Goal: Transaction & Acquisition: Download file/media

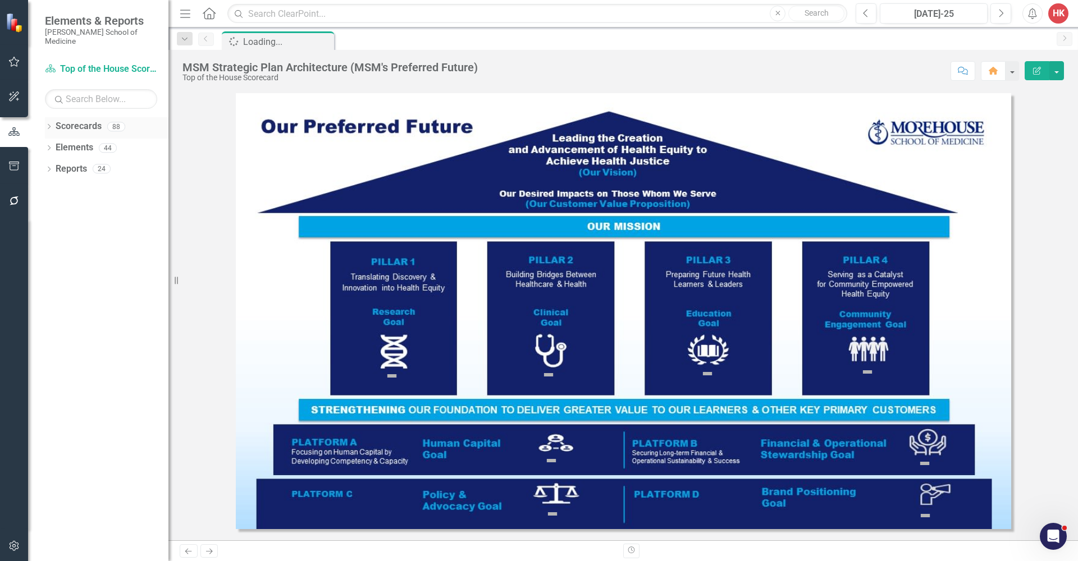
click at [88, 120] on link "Scorecards" at bounding box center [79, 126] width 46 height 13
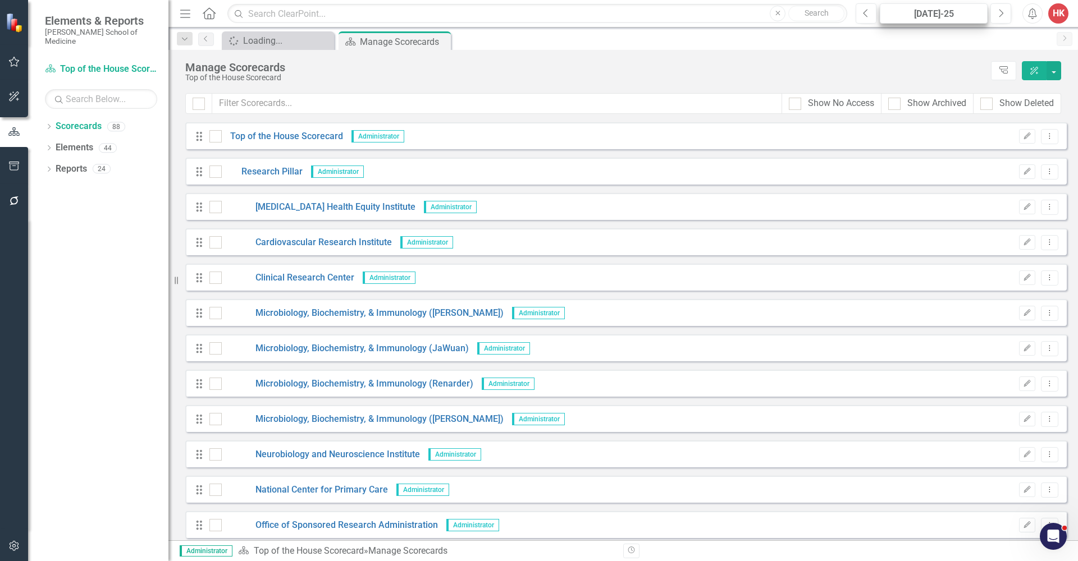
click at [970, 16] on div "[DATE]-25" at bounding box center [934, 13] width 100 height 13
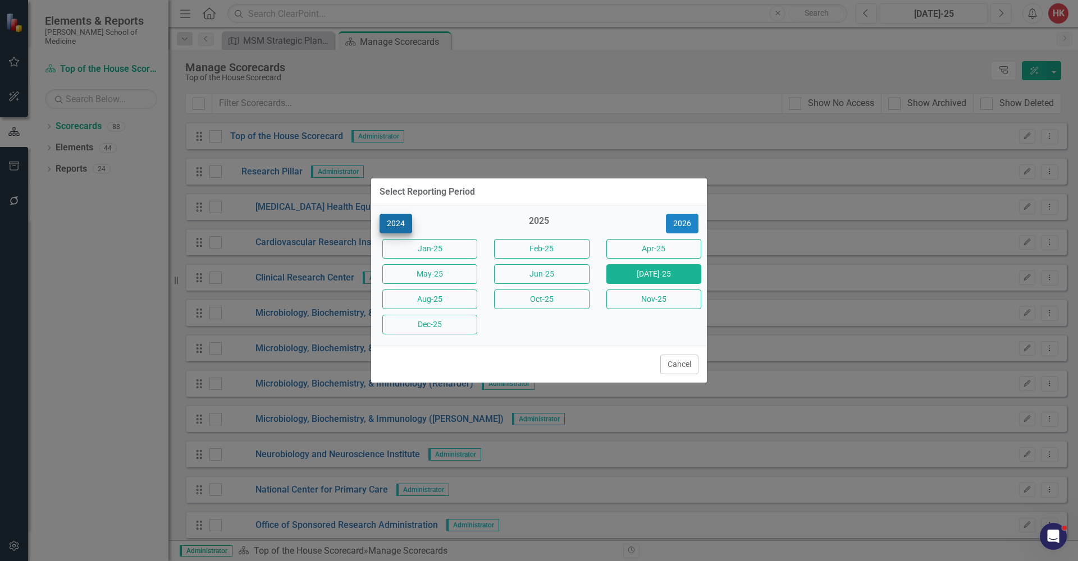
click at [392, 222] on button "2024" at bounding box center [396, 224] width 33 height 20
click at [653, 276] on button "Jun-24" at bounding box center [653, 274] width 95 height 20
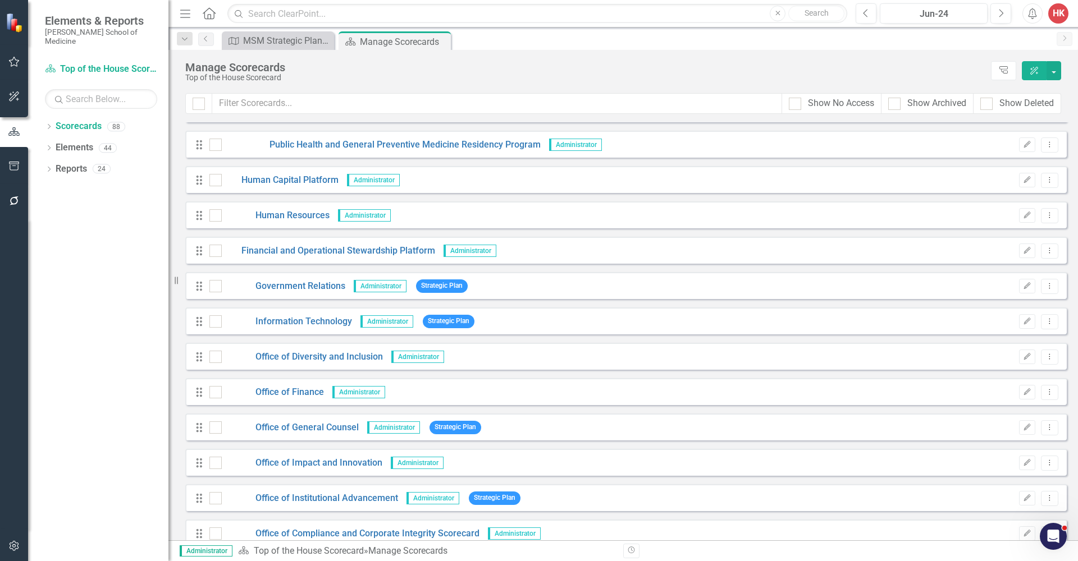
scroll to position [1800, 0]
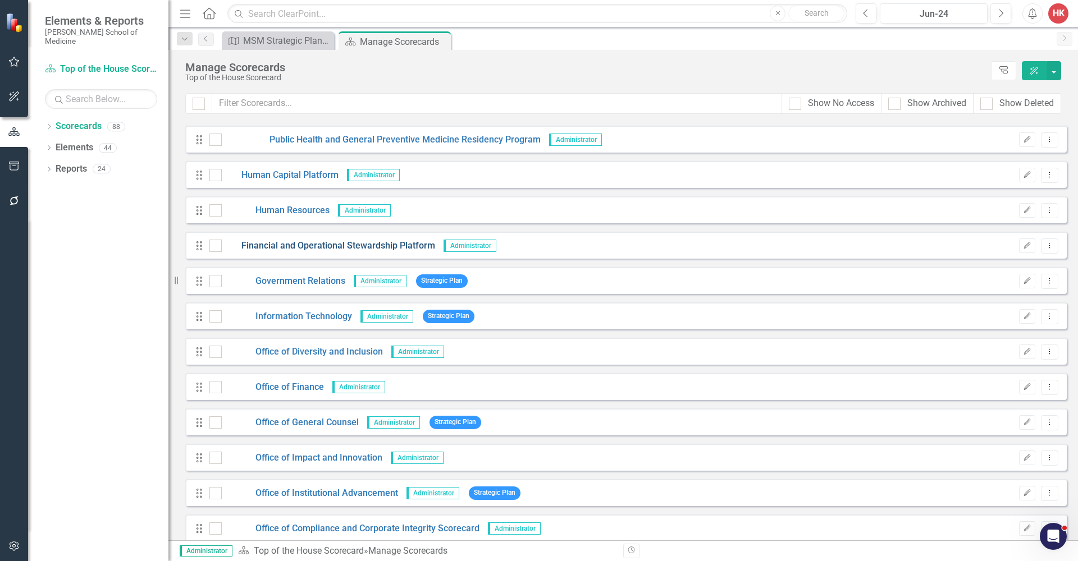
click at [389, 246] on link "Financial and Operational Stewardship Platform" at bounding box center [328, 246] width 213 height 13
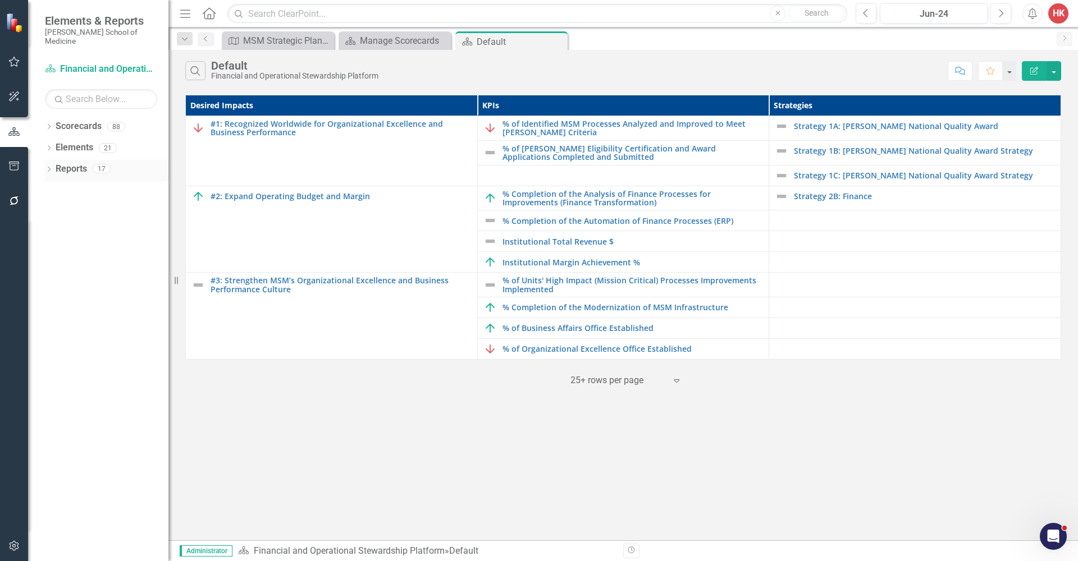
click at [75, 163] on link "Reports" at bounding box center [71, 169] width 31 height 13
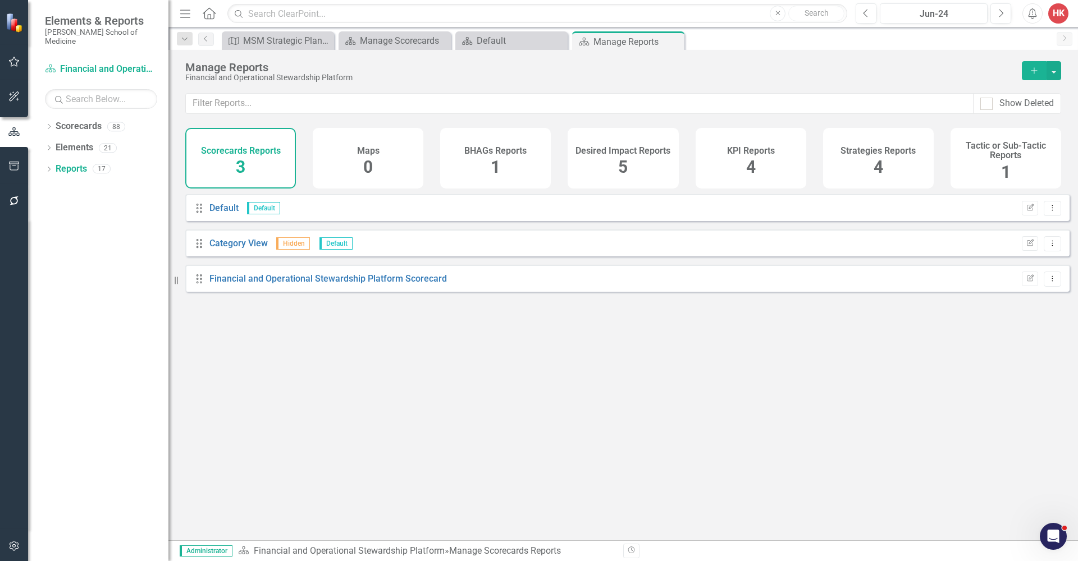
click at [768, 153] on h4 "KPI Reports" at bounding box center [751, 151] width 48 height 10
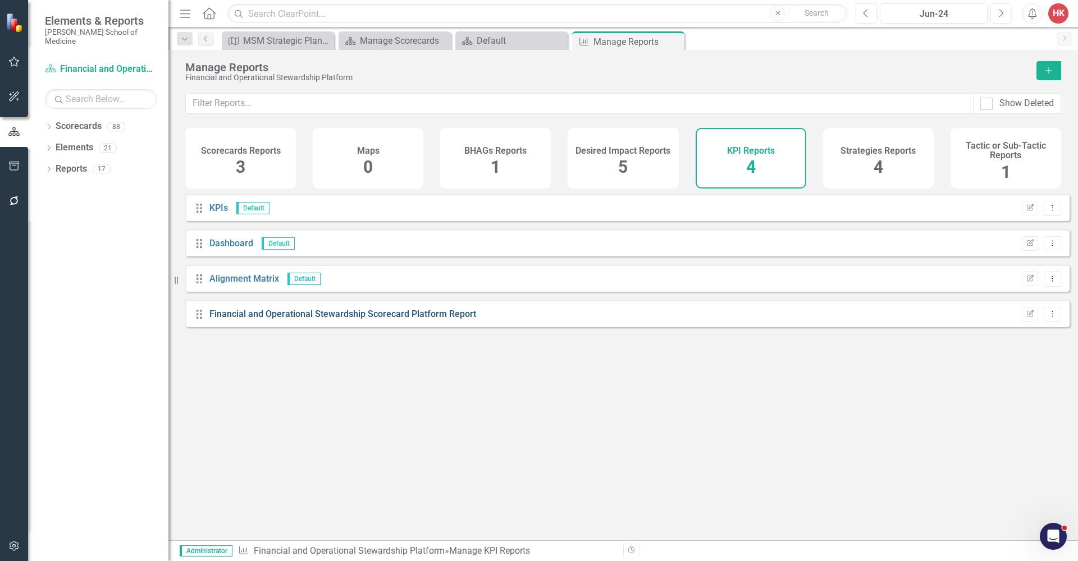
click at [422, 318] on link "Financial and Operational Stewardship Scorecard Platform Report" at bounding box center [342, 314] width 267 height 11
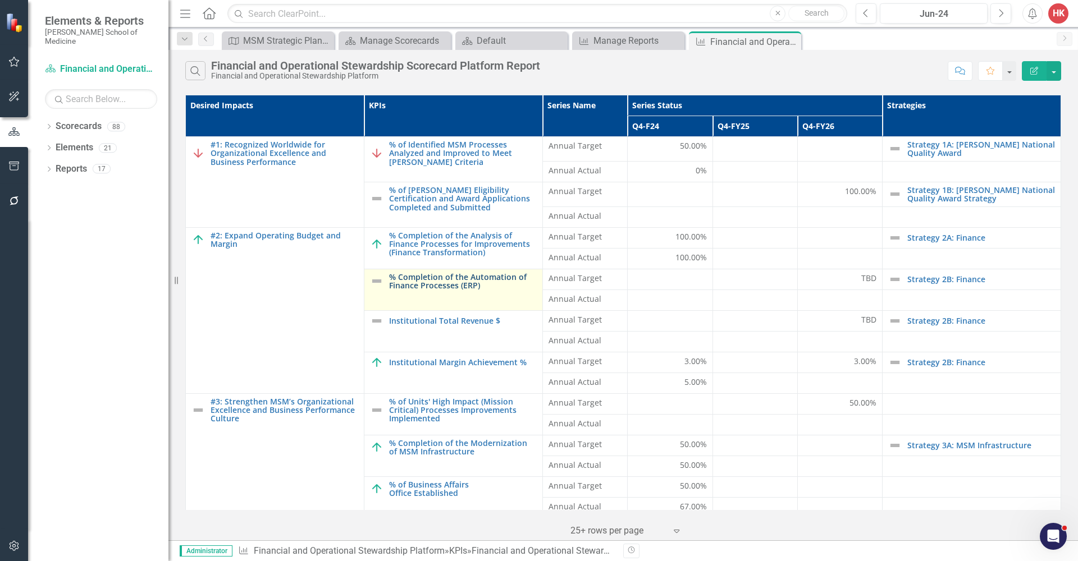
click at [473, 282] on link "% Completion of the Automation of Finance Processes (ERP)" at bounding box center [463, 281] width 148 height 17
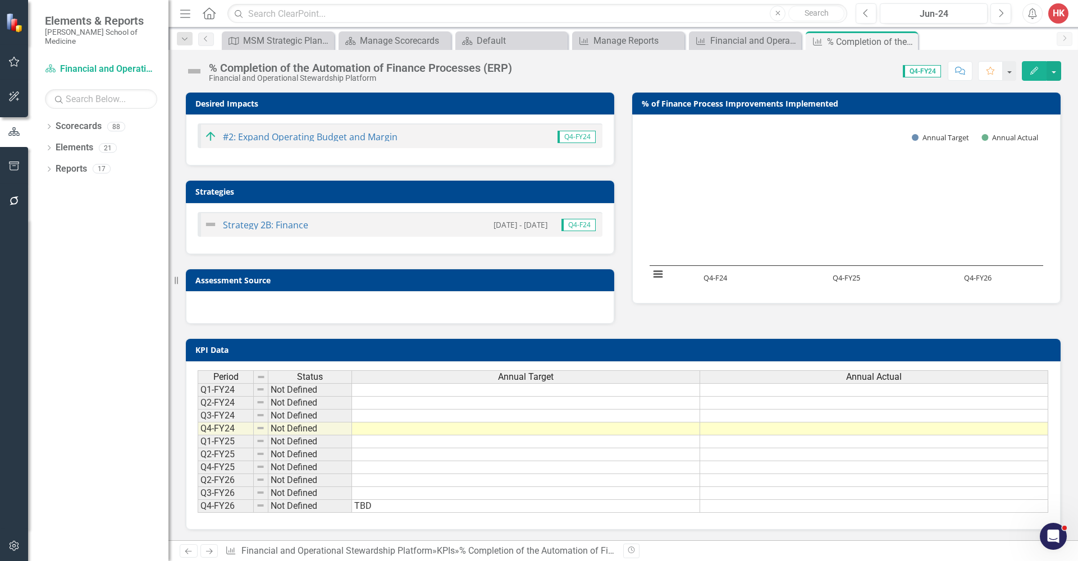
click at [431, 65] on div "% Completion of the Automation of Finance Processes (ERP)" at bounding box center [360, 68] width 303 height 12
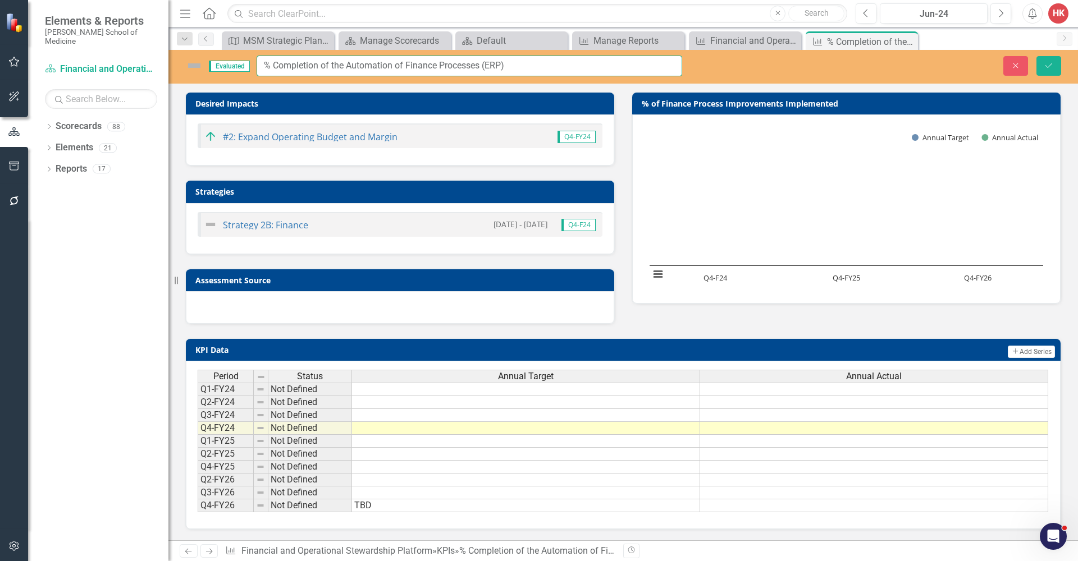
drag, startPoint x: 522, startPoint y: 61, endPoint x: 200, endPoint y: 52, distance: 321.2
click at [200, 52] on div "Evaluated % Completion of the Automation of Finance Processes (ERP) Close Save" at bounding box center [622, 67] width 909 height 34
drag, startPoint x: 472, startPoint y: 63, endPoint x: 252, endPoint y: 65, distance: 220.6
click at [252, 65] on div "Evaluated % of Targeted Financial Processes ERP Automated" at bounding box center [433, 66] width 497 height 21
type input "% of Targeted Financial Processes ERP Automated"
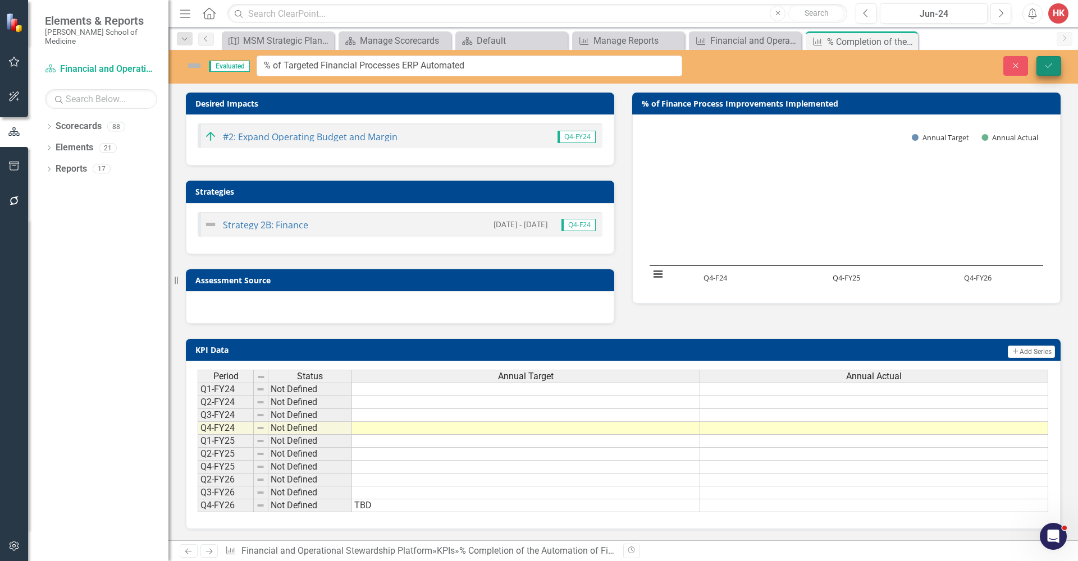
click at [1060, 63] on button "Save" at bounding box center [1048, 66] width 25 height 20
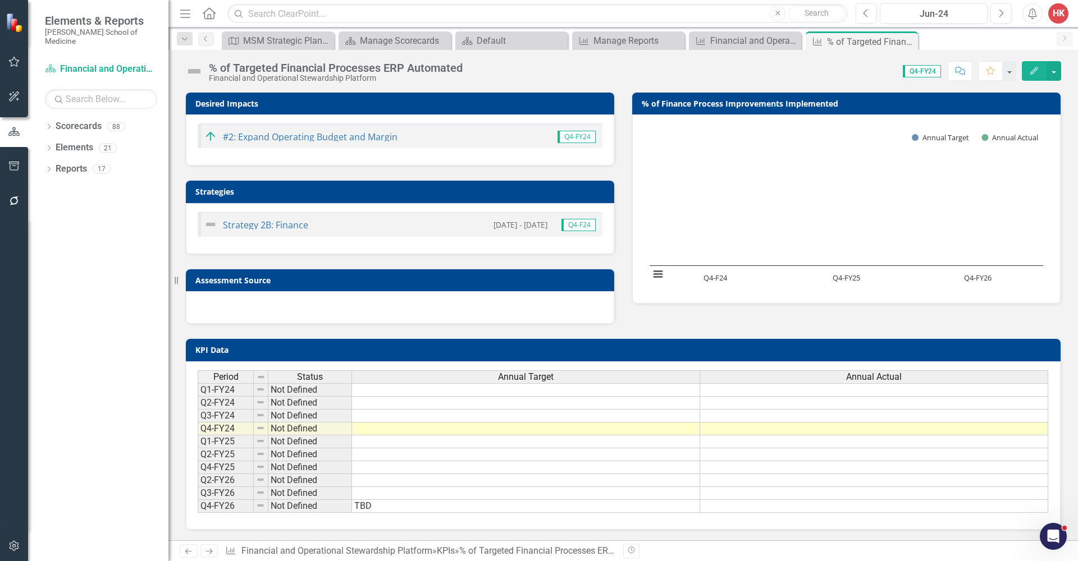
click at [839, 106] on h3 "% of Finance Process Improvements Implemented" at bounding box center [848, 103] width 413 height 8
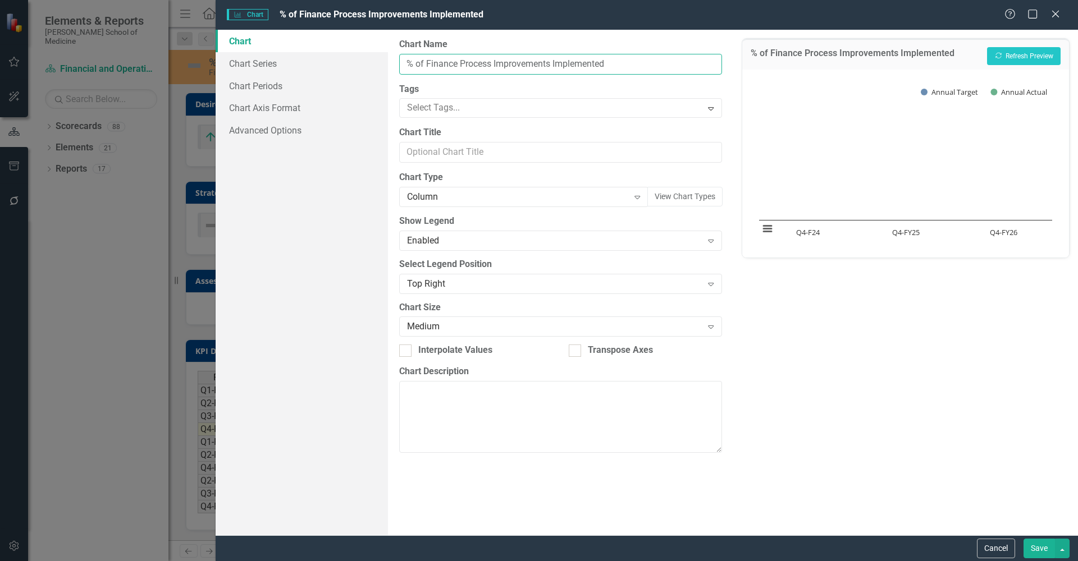
drag, startPoint x: 615, startPoint y: 59, endPoint x: 357, endPoint y: 44, distance: 258.1
click at [357, 44] on div "Chart Chart Series Chart Periods Chart Axis Format Advanced Options From this p…" at bounding box center [647, 283] width 862 height 506
paste input "Targeted Financial Processes ERP Automated"
drag, startPoint x: 621, startPoint y: 63, endPoint x: 418, endPoint y: 61, distance: 203.2
click at [418, 61] on input "% of Targeted Financial Processes ERP Automated" at bounding box center [560, 64] width 322 height 21
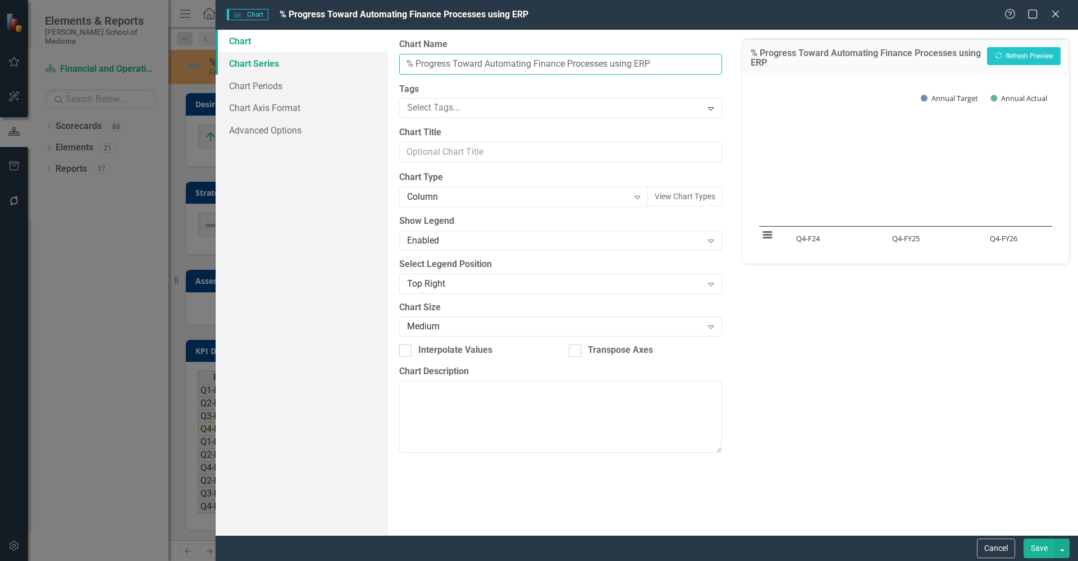
drag, startPoint x: 661, startPoint y: 65, endPoint x: 350, endPoint y: 65, distance: 311.0
click at [350, 65] on div "Chart Chart Series Chart Periods Chart Axis Format Advanced Options From this p…" at bounding box center [647, 283] width 862 height 506
type input "% Progress Toward Automating Finance Processes using ERP"
click at [1041, 545] on button "Save" at bounding box center [1038, 549] width 31 height 20
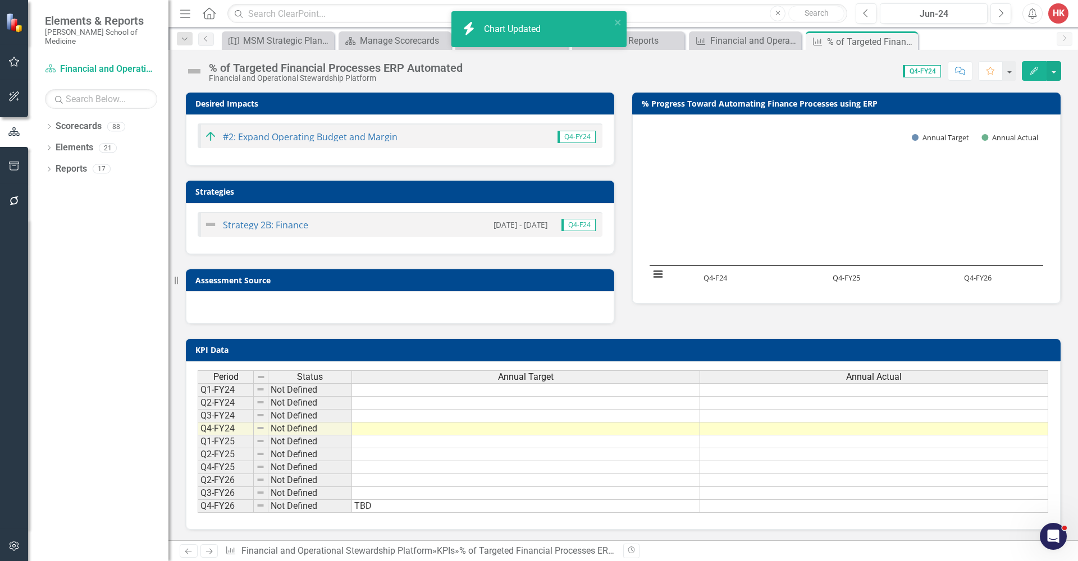
click at [408, 69] on div "% of Targeted Financial Processes ERP Automated" at bounding box center [336, 68] width 254 height 12
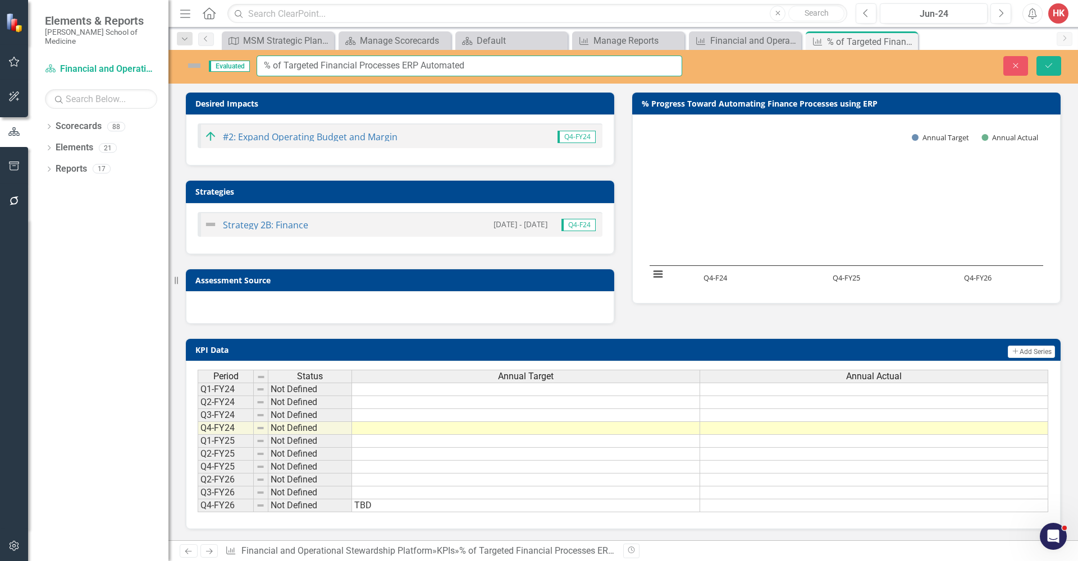
drag, startPoint x: 469, startPoint y: 66, endPoint x: 222, endPoint y: 64, distance: 247.6
click at [222, 64] on div "Evaluated % of Targeted Financial Processes ERP Automated" at bounding box center [433, 66] width 497 height 21
paste input "Progress Toward Automating Finance Processes using ERP"
click at [344, 65] on input "% Progress Toward Automating Finance Processes using ERP" at bounding box center [470, 66] width 426 height 21
click at [452, 62] on input "% Progress Toward Completing the Automating Finance Processes using ERP" at bounding box center [470, 66] width 426 height 21
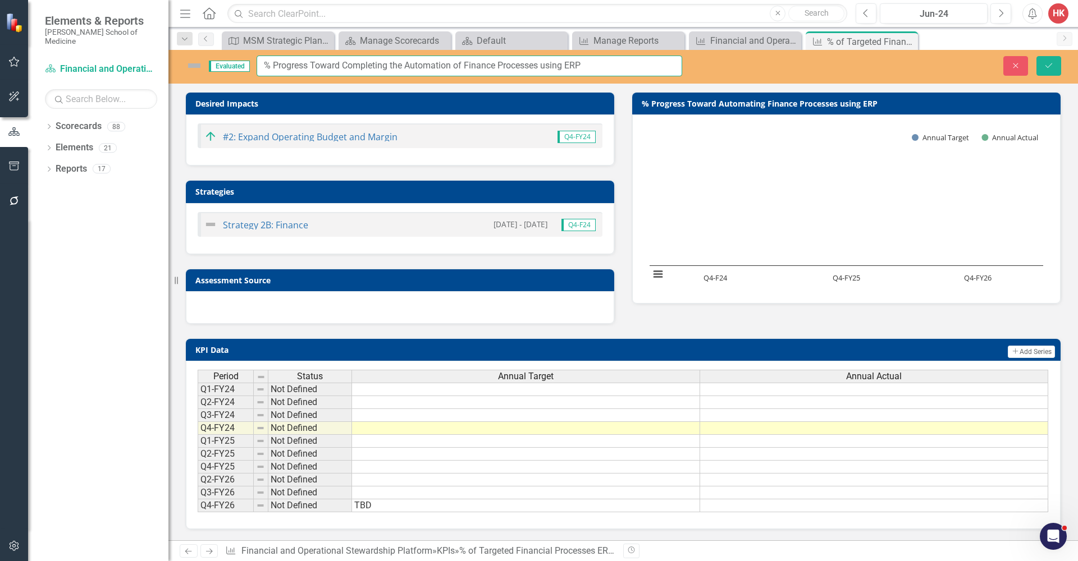
drag, startPoint x: 586, startPoint y: 64, endPoint x: 310, endPoint y: 57, distance: 276.3
click at [310, 57] on input "% Progress Toward Completing the Automation of Finance Processes using ERP" at bounding box center [470, 66] width 426 height 21
paste input "Automating"
drag, startPoint x: 534, startPoint y: 63, endPoint x: 216, endPoint y: 64, distance: 318.3
click at [216, 64] on div "Evaluated % Progress Toward Automating Finance Processes using ERP" at bounding box center [433, 66] width 497 height 21
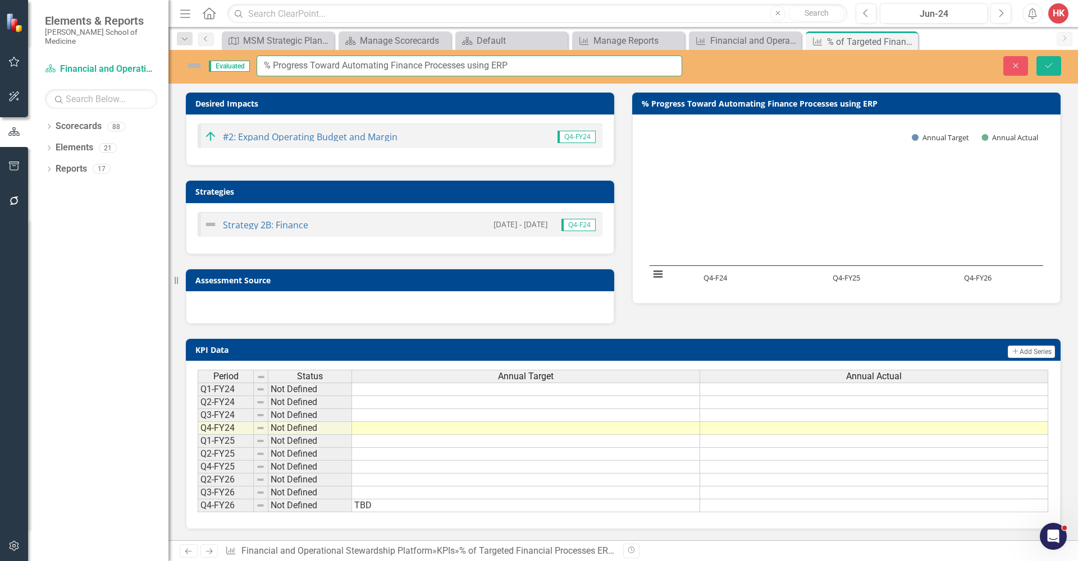
click at [344, 65] on input "% Progress Toward Automating Finance Processes using ERP" at bounding box center [470, 66] width 426 height 21
click at [456, 66] on input "% Progress Toward Completing the Automating Finance Processes using ERP" at bounding box center [470, 66] width 426 height 21
drag, startPoint x: 600, startPoint y: 64, endPoint x: 262, endPoint y: 49, distance: 337.7
click at [263, 49] on div "Menu Home Search Close Search Previous Jun-24 Next Alerts HK User Edit Profile …" at bounding box center [622, 280] width 909 height 561
type input "% Progress Toward Completing the Automation of Finance Processes using ERP"
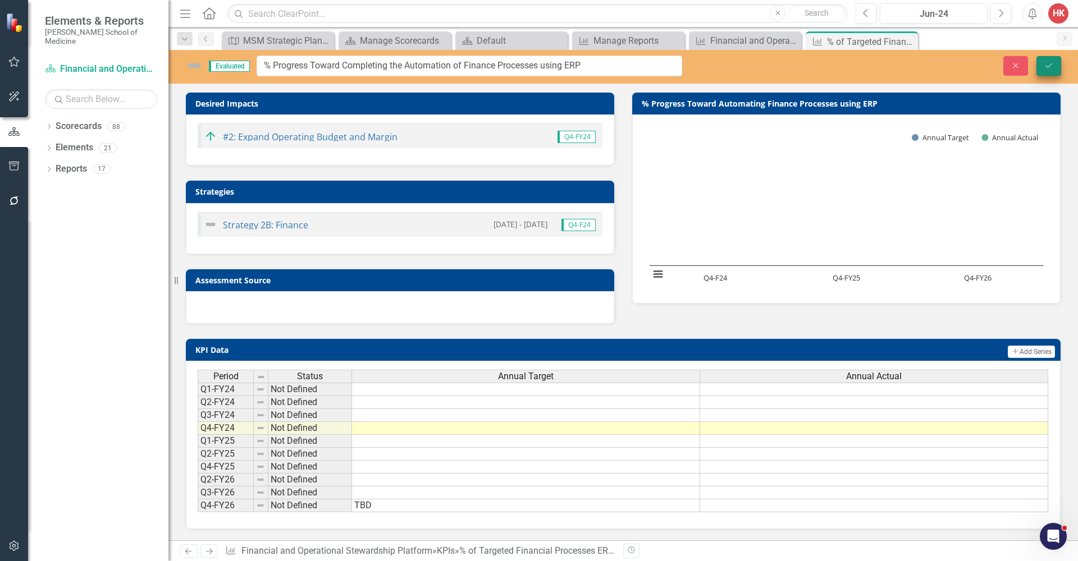
click at [1051, 60] on button "Save" at bounding box center [1048, 66] width 25 height 20
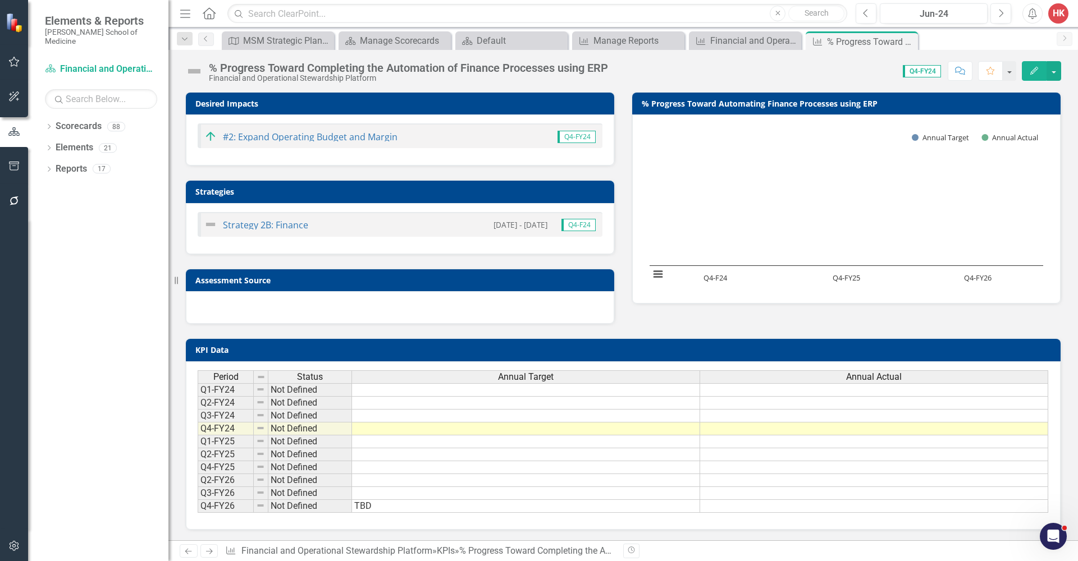
click at [921, 102] on h3 "% Progress Toward Automating Finance Processes using ERP" at bounding box center [848, 103] width 413 height 8
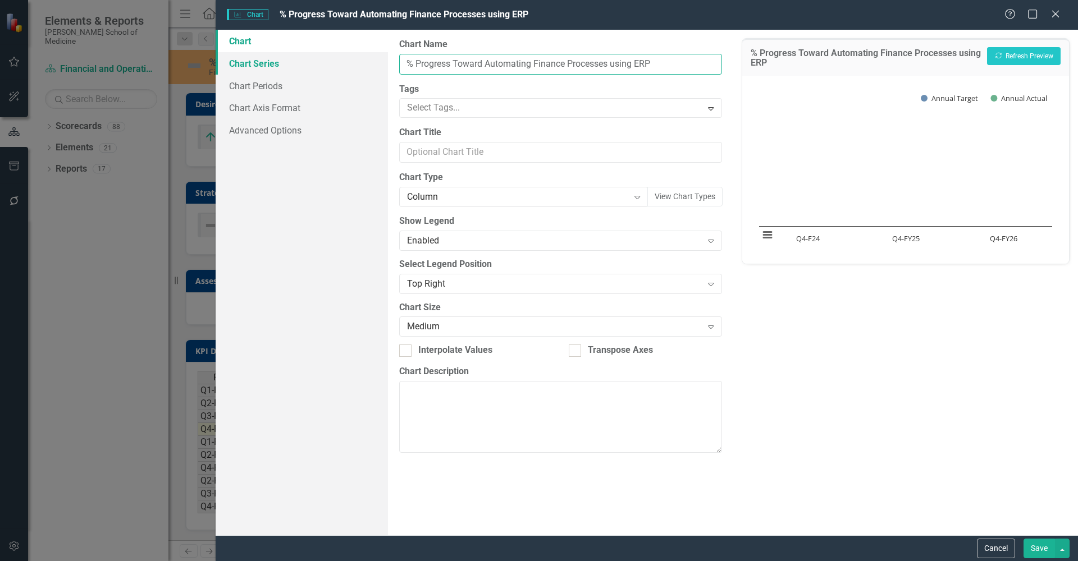
drag, startPoint x: 683, startPoint y: 65, endPoint x: 342, endPoint y: 60, distance: 340.8
click at [342, 60] on div "Chart Chart Series Chart Periods Chart Axis Format Advanced Options From this p…" at bounding box center [647, 283] width 862 height 506
paste input "Completing the Automation of"
type input "% Progress Toward Completing the Automation of Finance Processes using ERP"
click at [1041, 551] on button "Save" at bounding box center [1038, 549] width 31 height 20
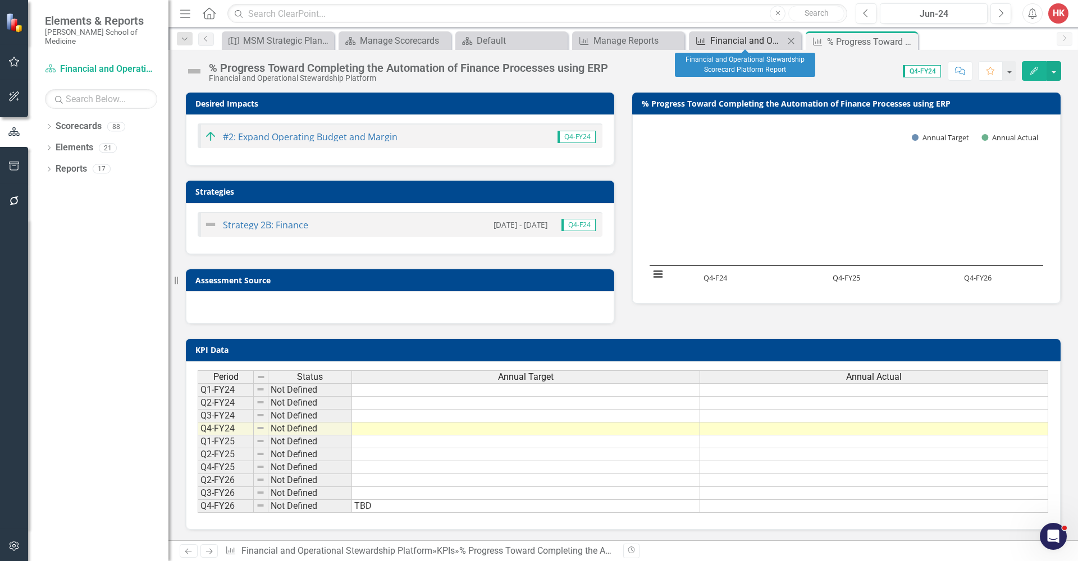
click at [722, 42] on div "Financial and Operational Stewardship Scorecard Platform Report" at bounding box center [747, 41] width 74 height 14
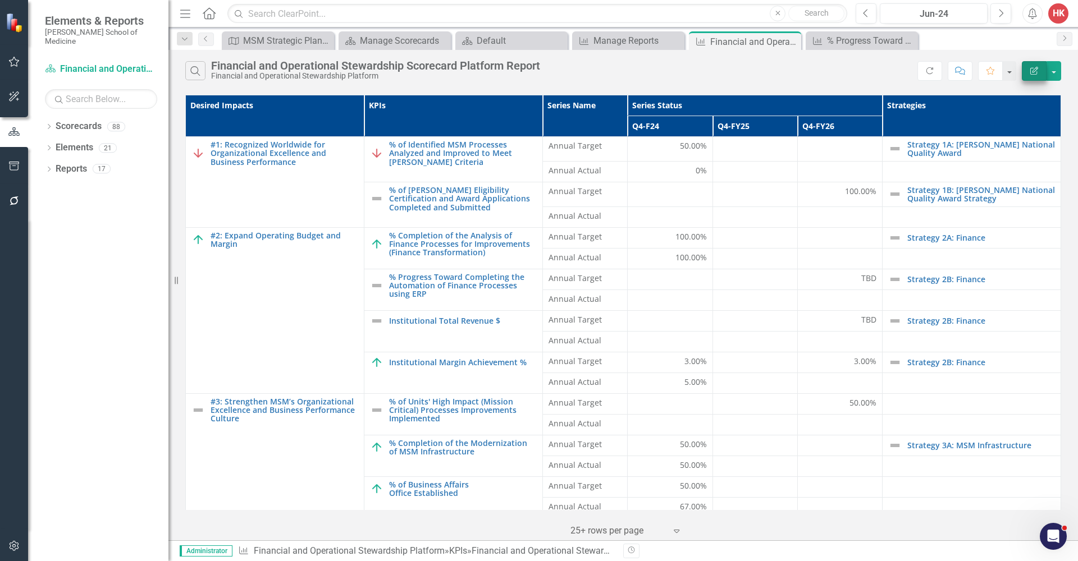
click at [1036, 74] on icon "button" at bounding box center [1034, 71] width 8 height 8
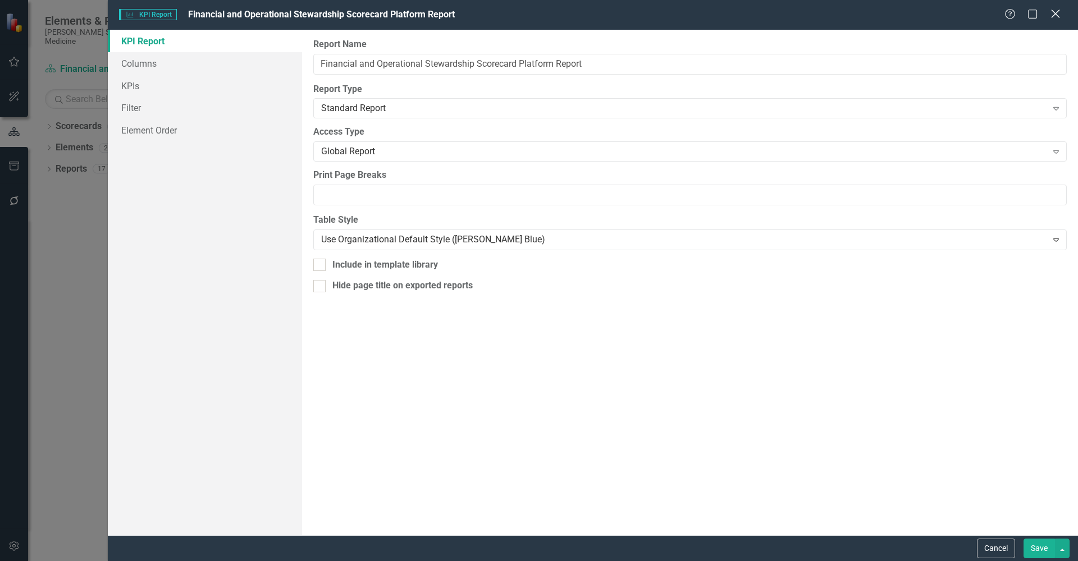
click at [1059, 19] on icon "Close" at bounding box center [1055, 13] width 14 height 11
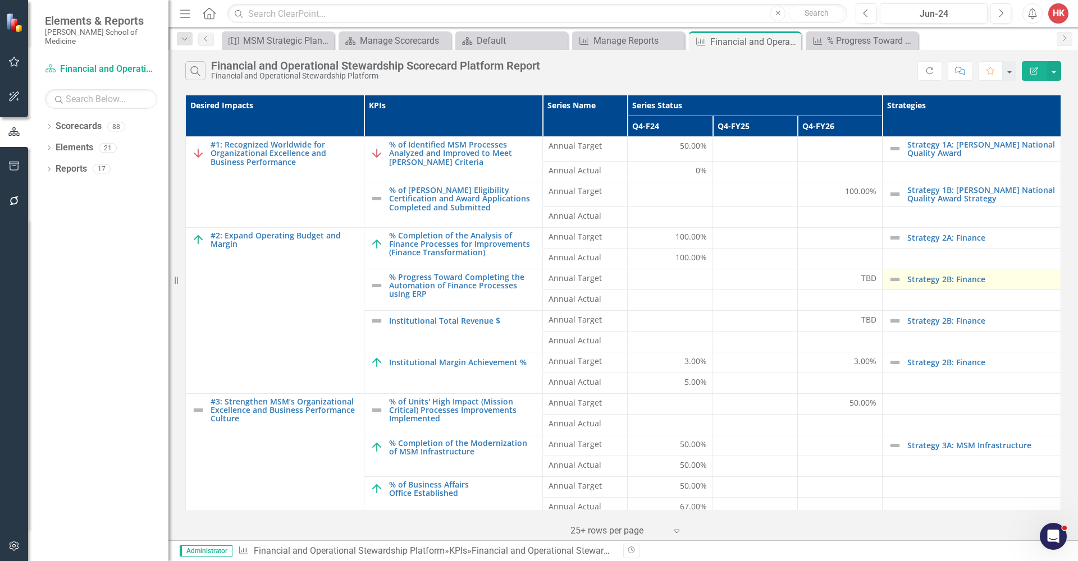
scroll to position [2, 0]
click at [13, 166] on icon "button" at bounding box center [14, 166] width 12 height 9
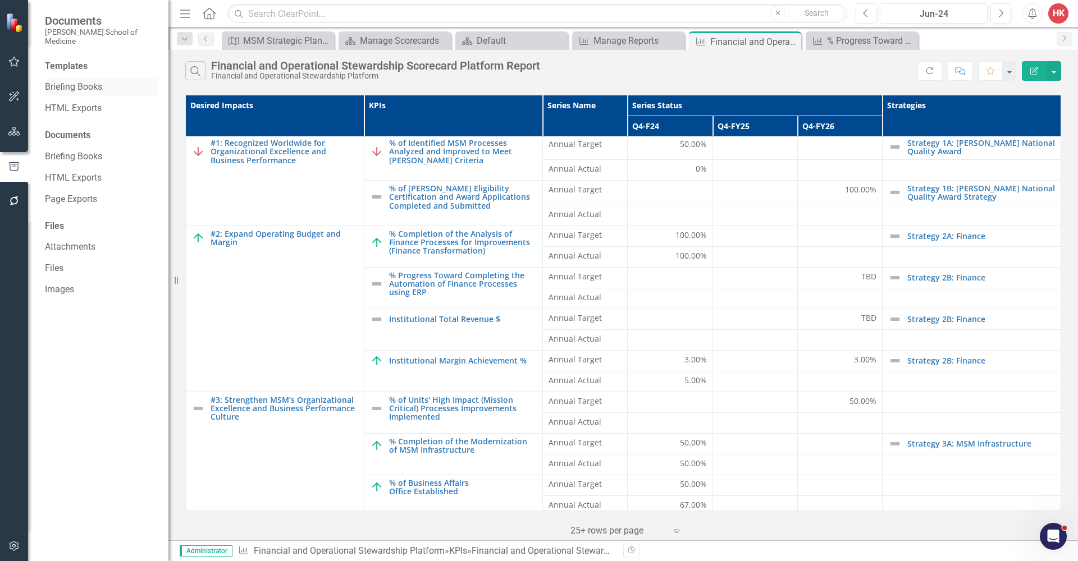
click at [79, 81] on link "Briefing Books" at bounding box center [101, 87] width 112 height 13
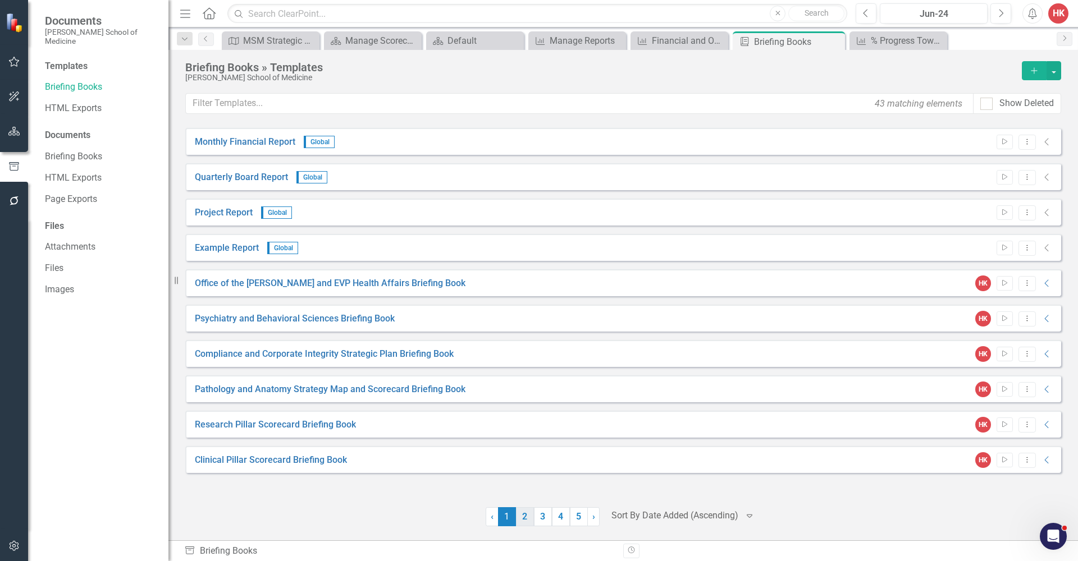
click at [525, 522] on link "2" at bounding box center [525, 516] width 18 height 19
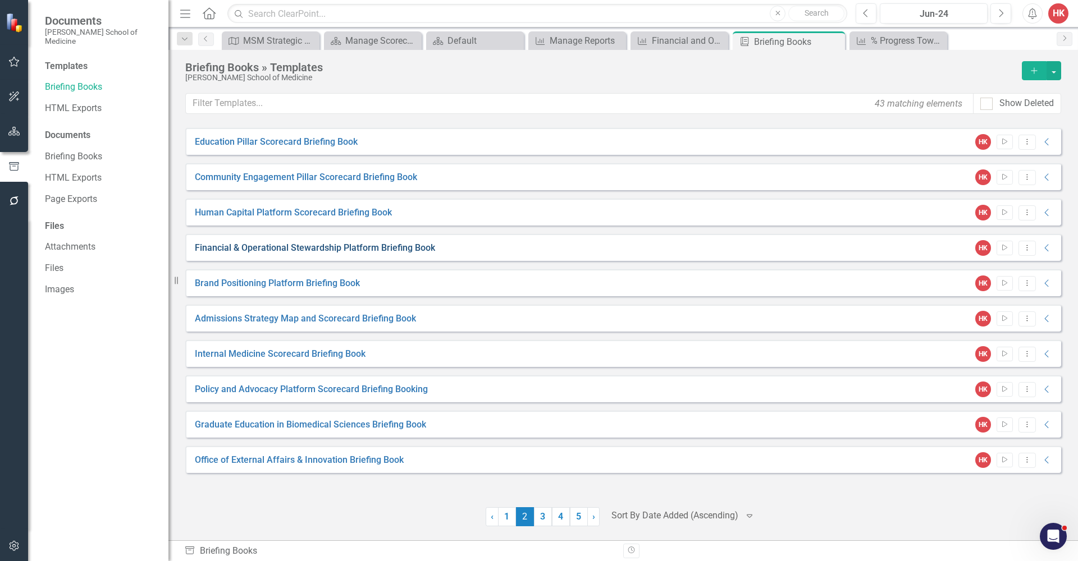
click at [376, 250] on link "Financial & Operational Stewardship Platform Briefing Book" at bounding box center [315, 248] width 240 height 13
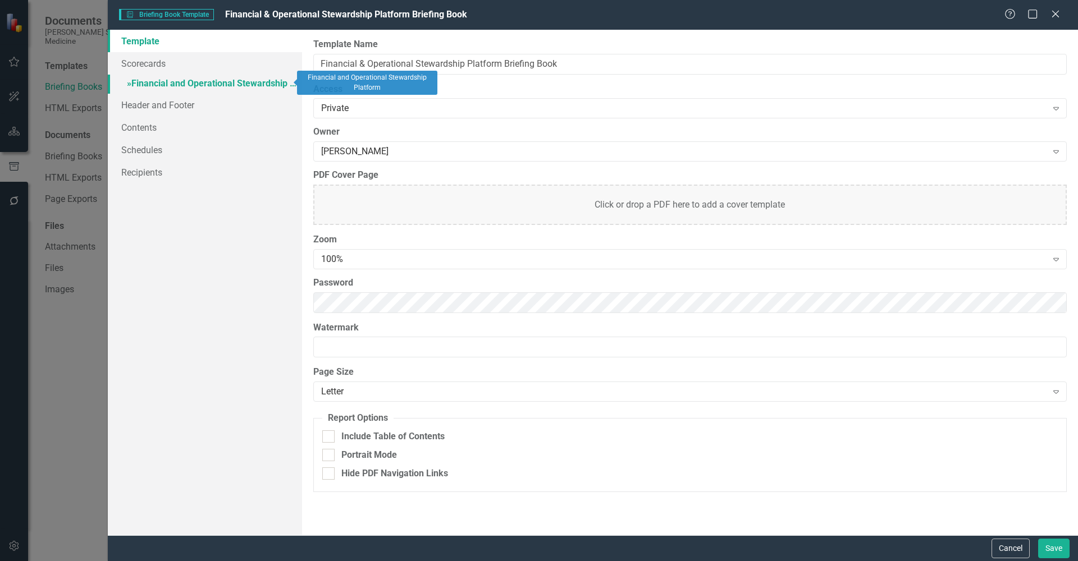
click at [174, 79] on link "» Financial and Operational Stewardship Platform" at bounding box center [205, 85] width 194 height 20
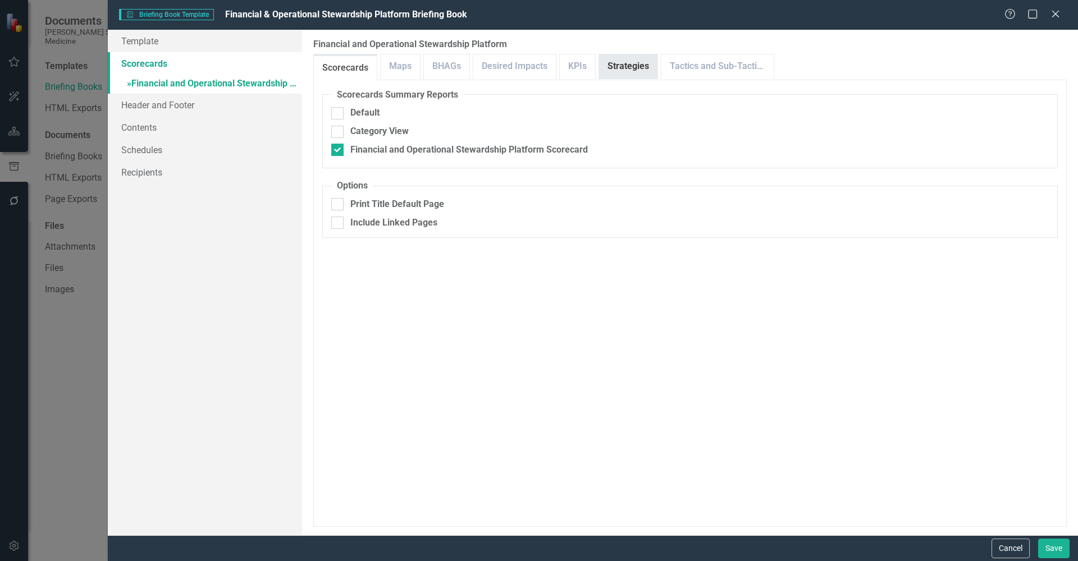
click at [635, 63] on link "Strategies" at bounding box center [628, 66] width 58 height 24
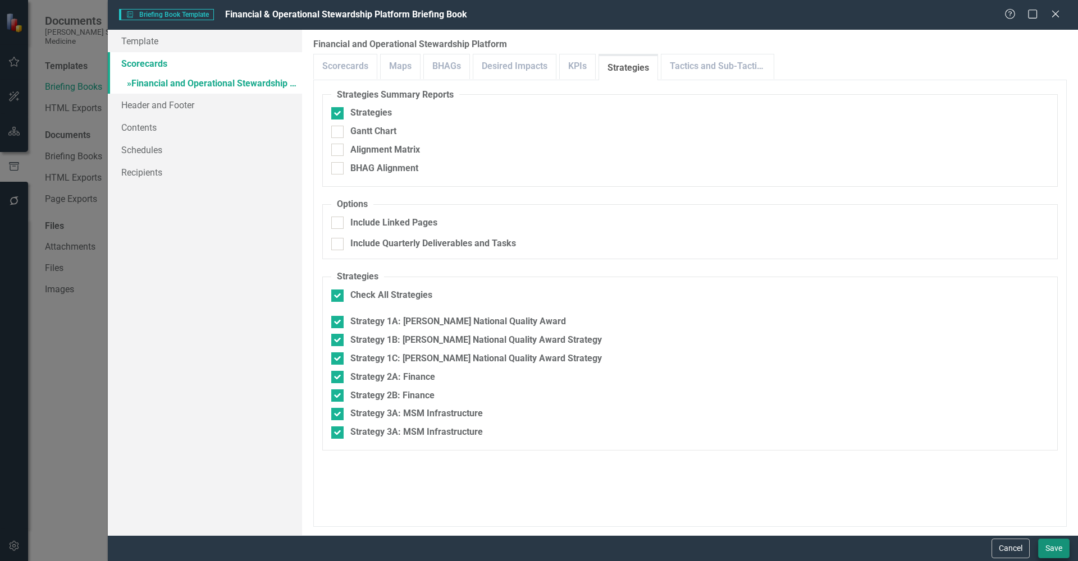
click at [1054, 550] on button "Save" at bounding box center [1053, 549] width 31 height 20
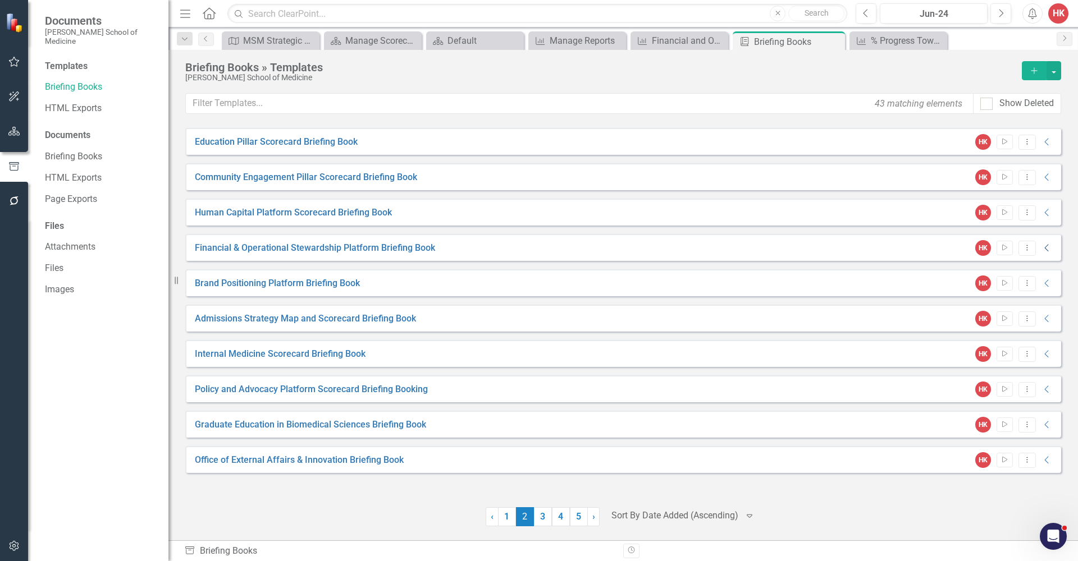
click at [1044, 248] on icon "Collapse" at bounding box center [1046, 248] width 11 height 9
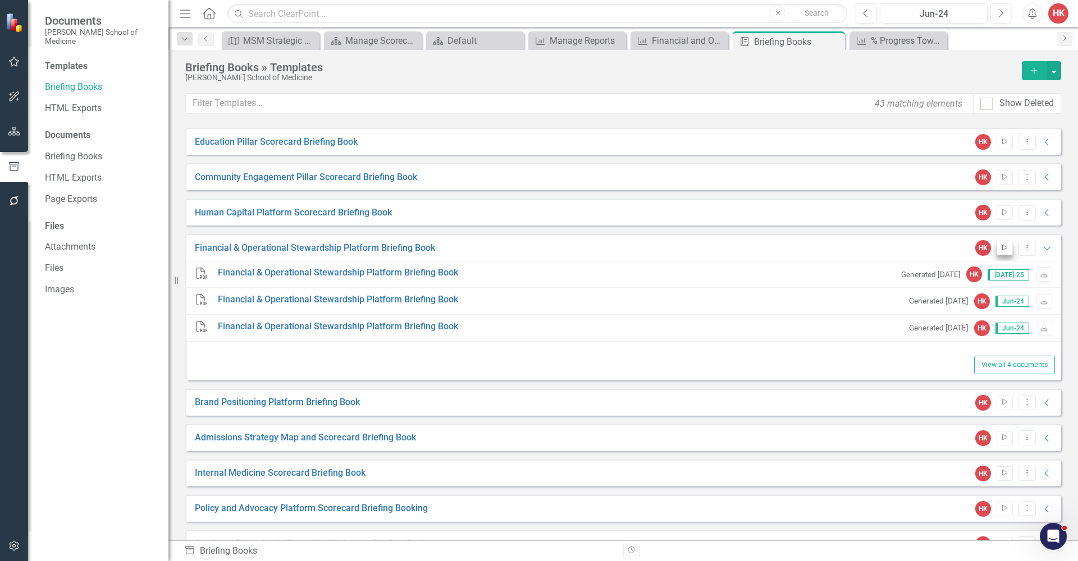
click at [1000, 251] on icon "Start" at bounding box center [1004, 248] width 8 height 7
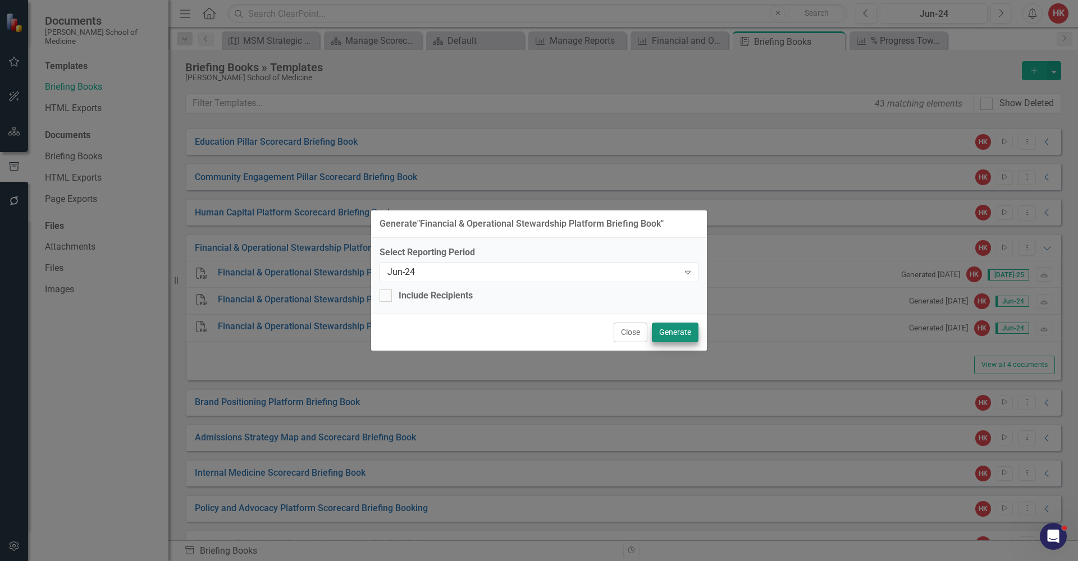
click at [678, 340] on button "Generate" at bounding box center [675, 333] width 47 height 20
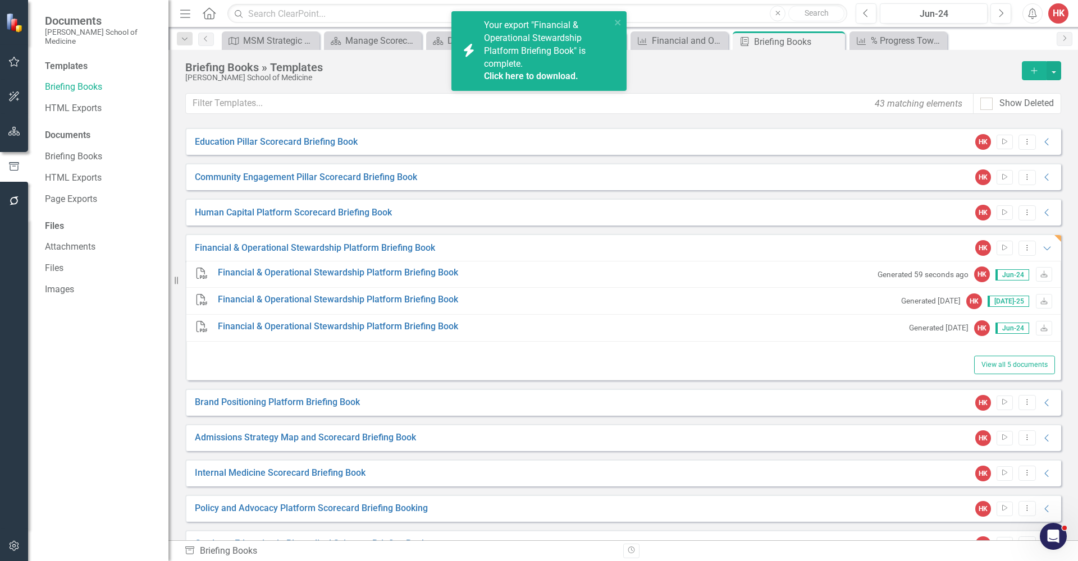
click at [542, 74] on link "Click here to download." at bounding box center [531, 76] width 94 height 11
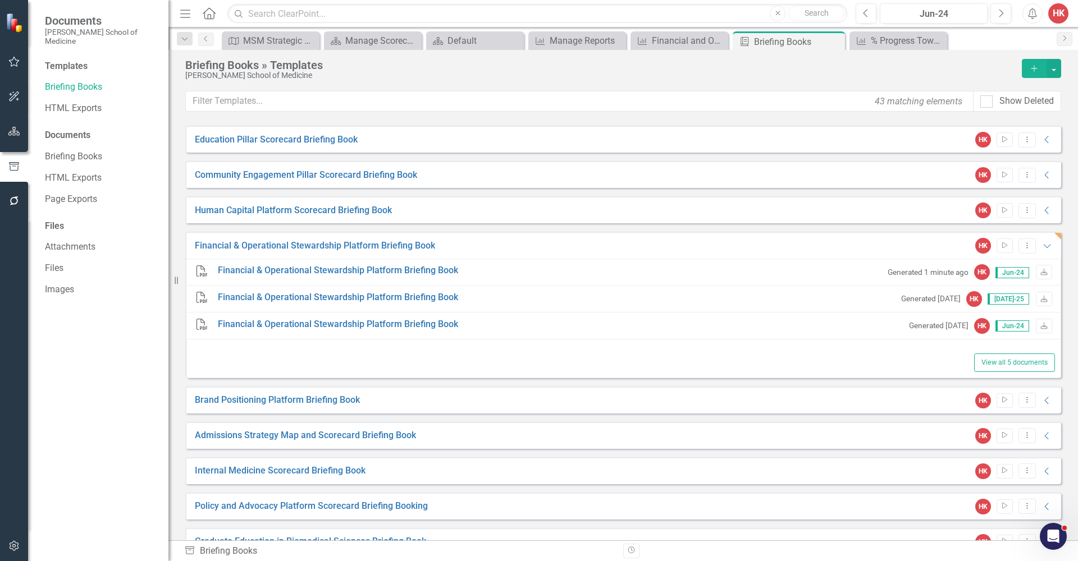
scroll to position [2, 0]
